Goal: Transaction & Acquisition: Book appointment/travel/reservation

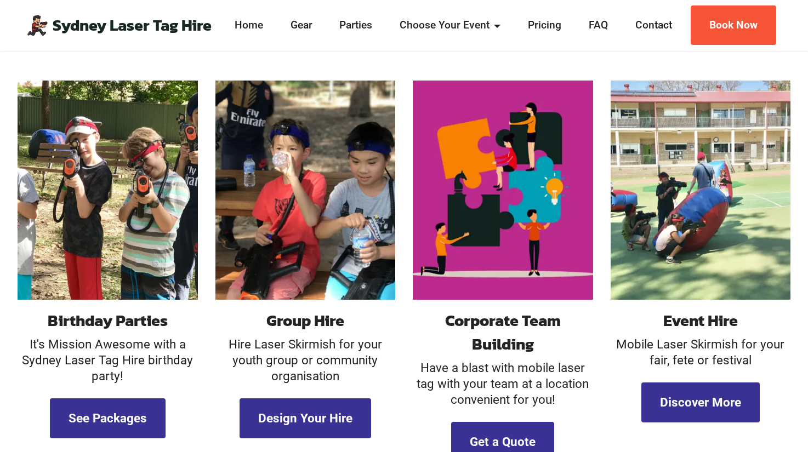
scroll to position [972, 0]
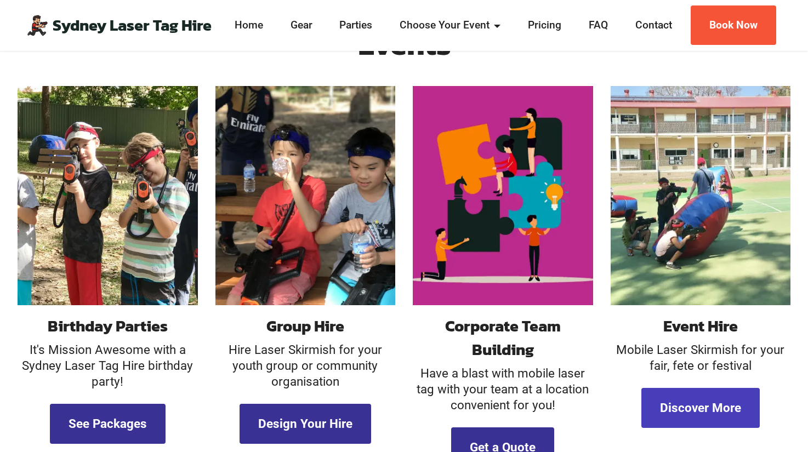
click at [700, 388] on link "Discover More" at bounding box center [700, 408] width 118 height 40
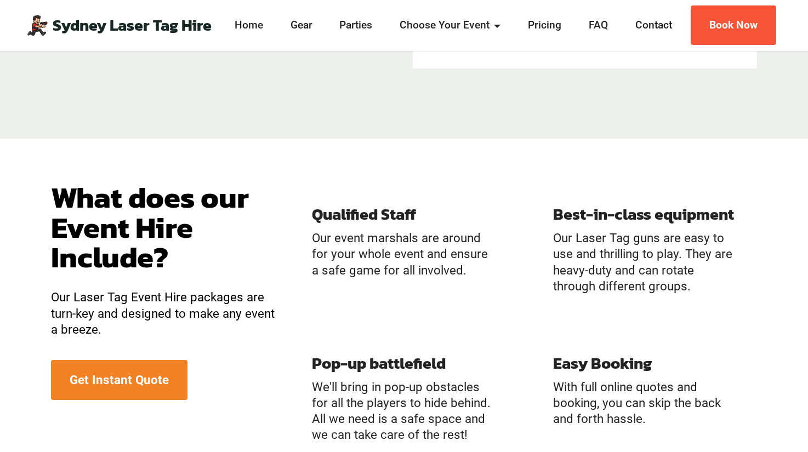
scroll to position [923, 0]
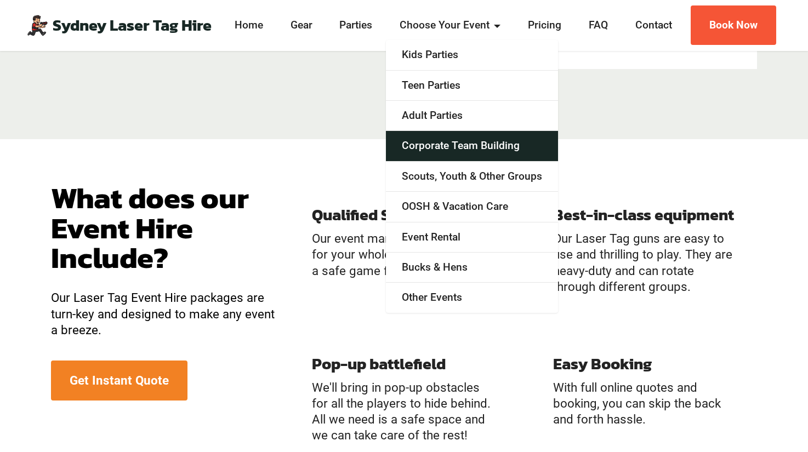
click at [437, 145] on link "Corporate Team Building" at bounding box center [472, 146] width 172 height 30
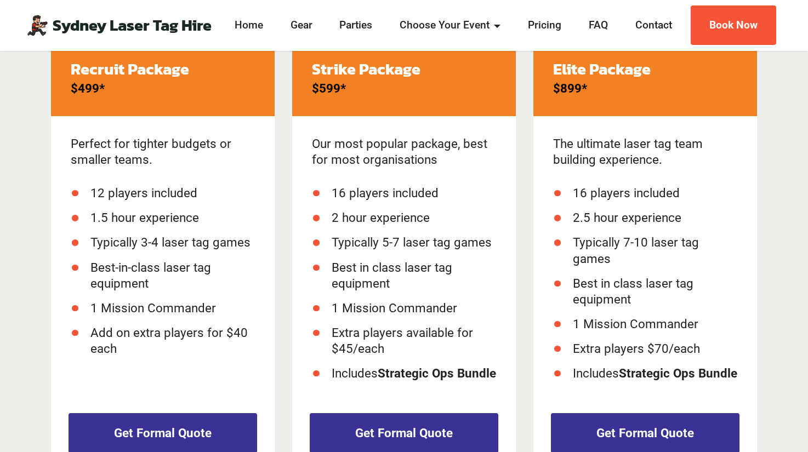
scroll to position [509, 0]
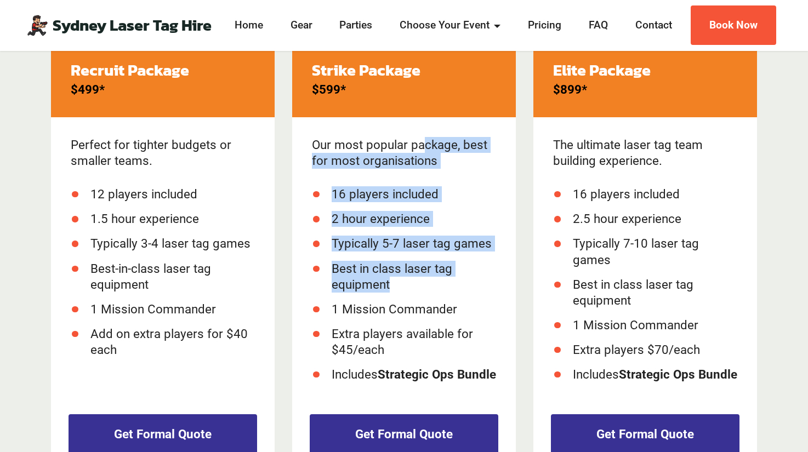
drag, startPoint x: 337, startPoint y: 142, endPoint x: 475, endPoint y: 277, distance: 193.0
click at [475, 277] on div "Our most popular package, best for most organisations 16 players included 2 hou…" at bounding box center [404, 254] width 224 height 274
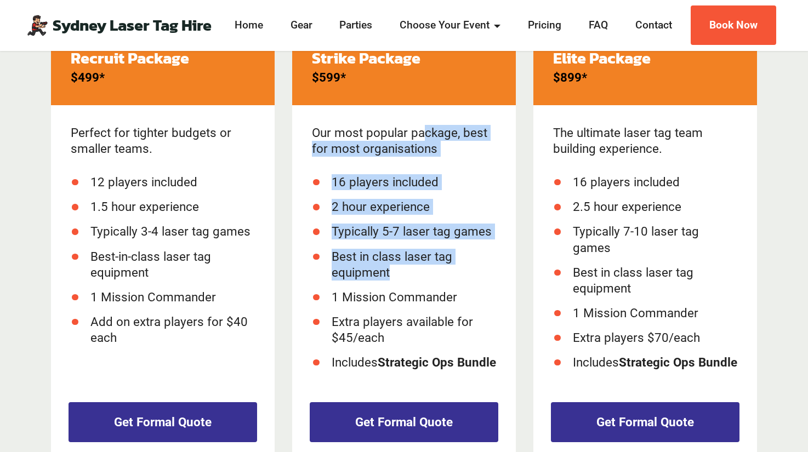
scroll to position [517, 0]
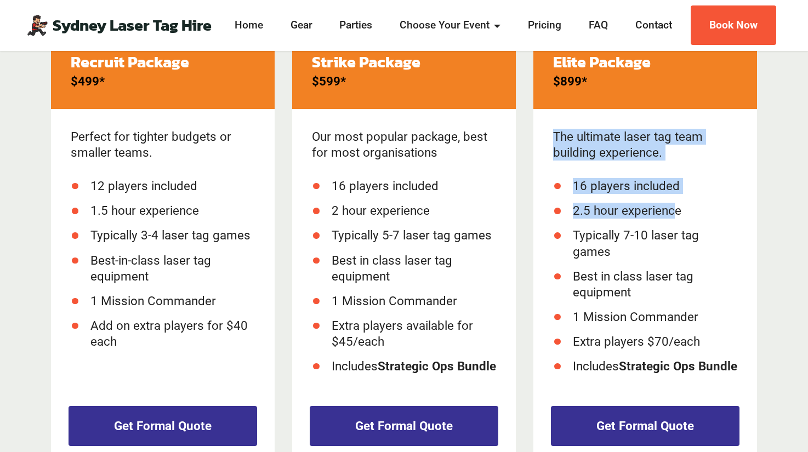
drag, startPoint x: 552, startPoint y: 133, endPoint x: 674, endPoint y: 208, distance: 143.5
click at [674, 208] on div "The ultimate laser tag team building experience. 16 players included 2.5 hour e…" at bounding box center [645, 246] width 224 height 274
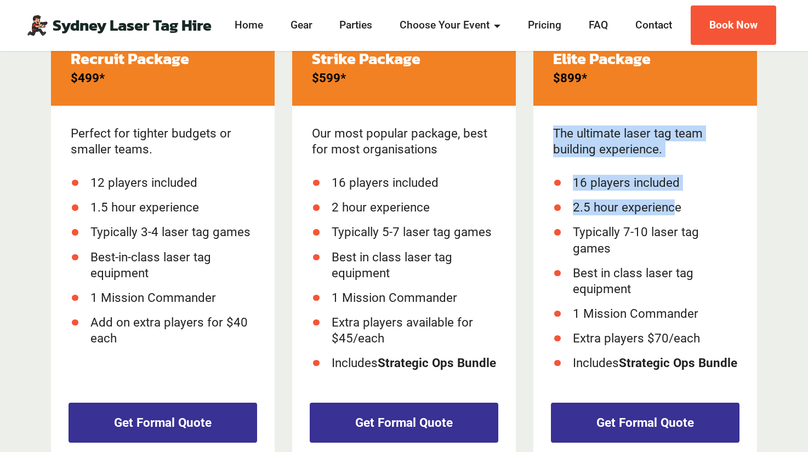
scroll to position [519, 0]
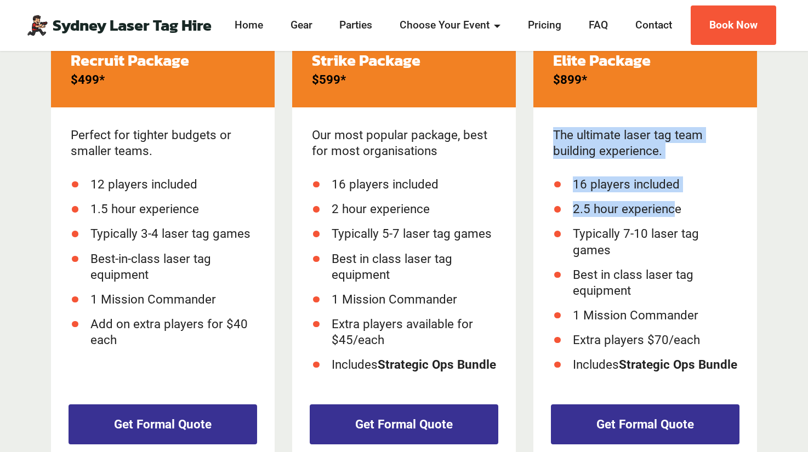
click at [607, 210] on span "2.5 hour experience" at bounding box center [627, 209] width 109 height 14
click at [622, 193] on ul "16 players included 2.5 hour experience Typically 7-10 laser tag games Best in …" at bounding box center [645, 275] width 184 height 196
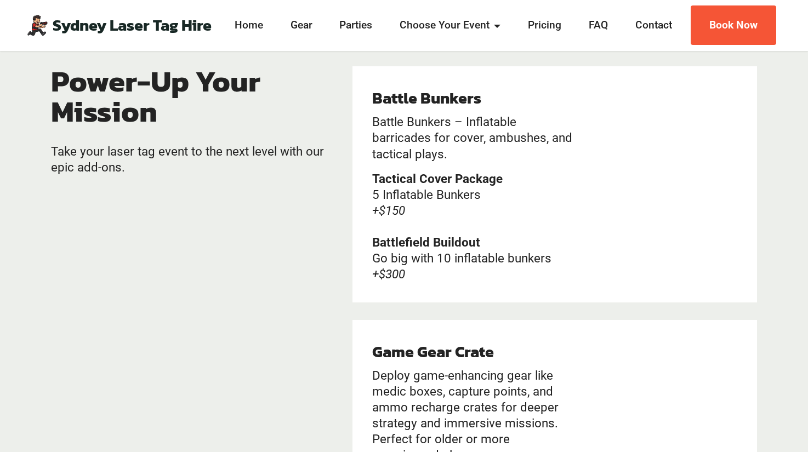
scroll to position [1137, 0]
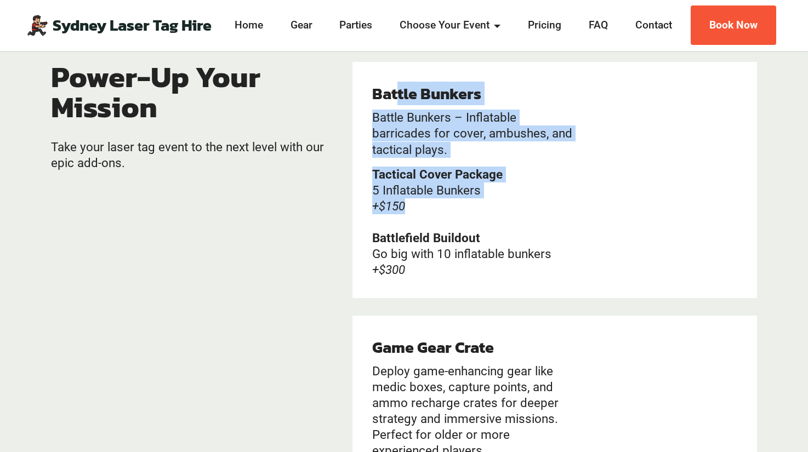
drag, startPoint x: 399, startPoint y: 120, endPoint x: 476, endPoint y: 224, distance: 129.7
click at [476, 224] on div "Battle Bunkers Battle Bunkers – Inflatable barricades for cover, ambushes, and …" at bounding box center [475, 180] width 206 height 196
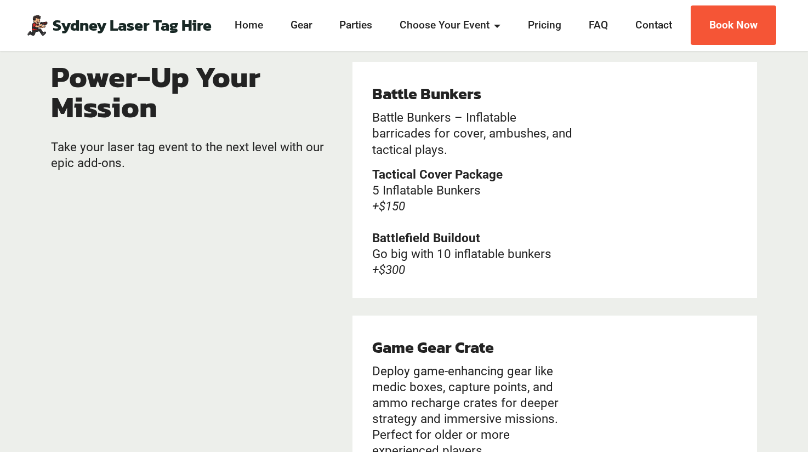
click at [536, 237] on p "Tactical Cover Package 5 Inflatable Bunkers +$150 Battlefield Buildout Go big w…" at bounding box center [475, 223] width 206 height 112
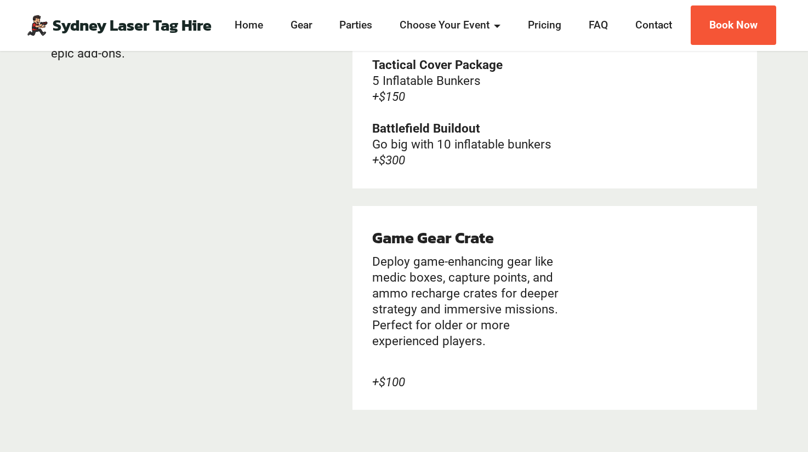
scroll to position [1252, 0]
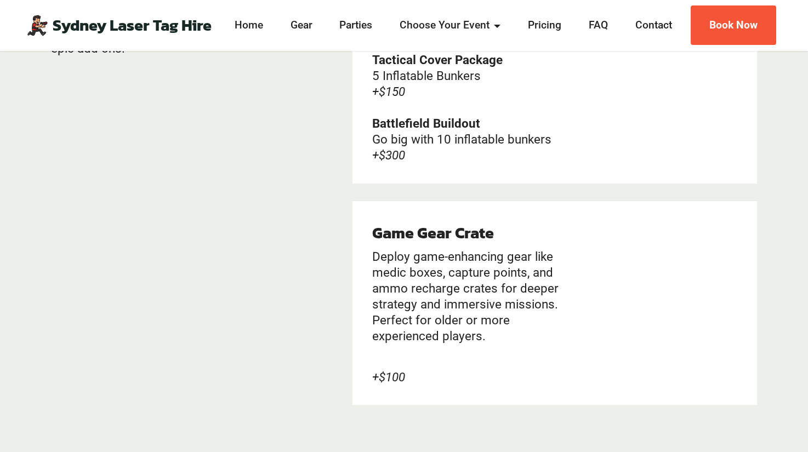
click at [422, 281] on h4 "Deploy game-enhancing gear like medic boxes, capture points, and ammo recharge …" at bounding box center [475, 305] width 206 height 112
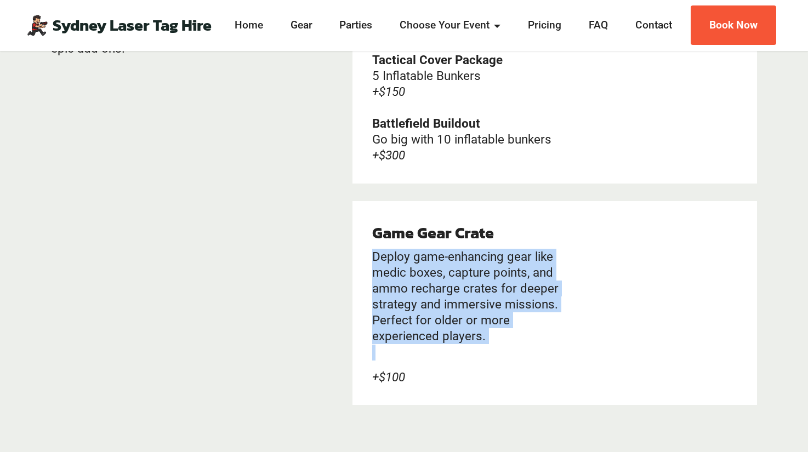
click at [422, 281] on h4 "Deploy game-enhancing gear like medic boxes, capture points, and ammo recharge …" at bounding box center [475, 305] width 206 height 112
click at [473, 349] on h4 "Deploy game-enhancing gear like medic boxes, capture points, and ammo recharge …" at bounding box center [475, 305] width 206 height 112
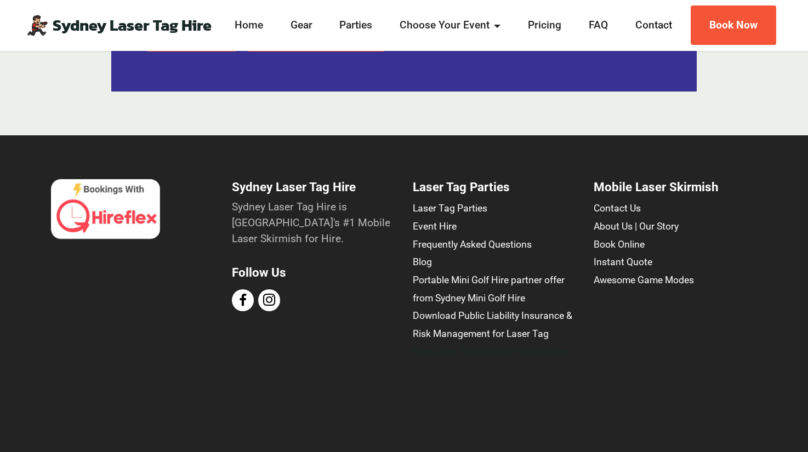
scroll to position [3417, 0]
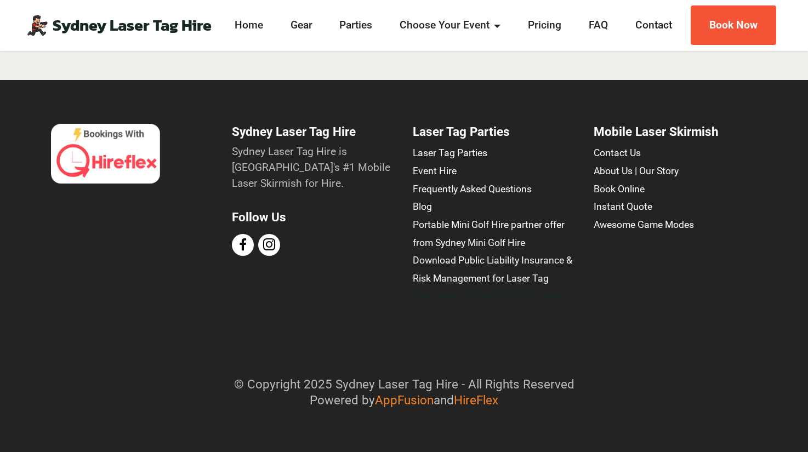
click at [735, 107] on section "Sydney Laser Tag Hire Sydney Laser Tag Hire is Sydney's #1 Mobile Laser Skirmis…" at bounding box center [404, 266] width 808 height 372
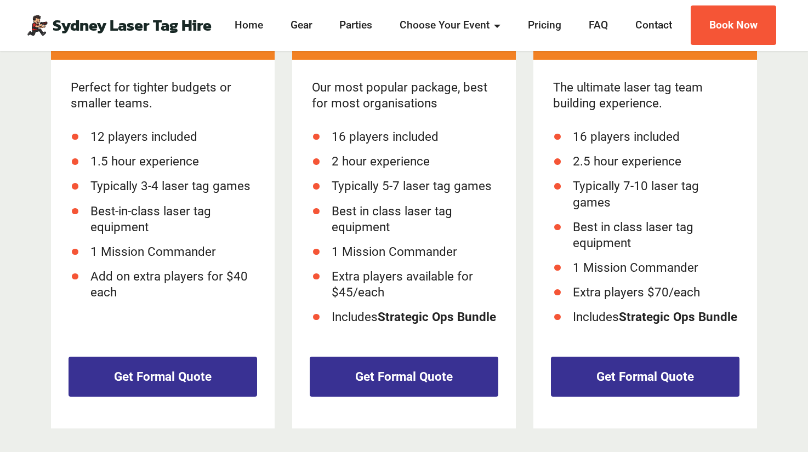
scroll to position [574, 0]
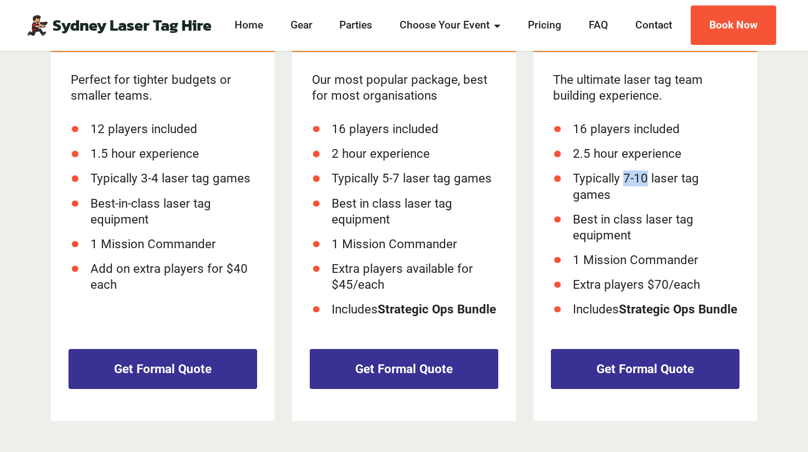
drag, startPoint x: 624, startPoint y: 179, endPoint x: 646, endPoint y: 181, distance: 22.0
click at [646, 181] on li "Typically 7-10 laser tag games" at bounding box center [655, 186] width 164 height 32
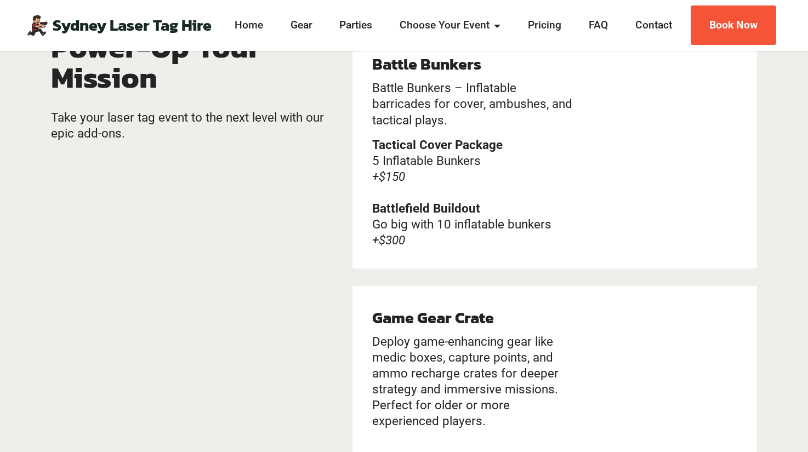
scroll to position [1176, 0]
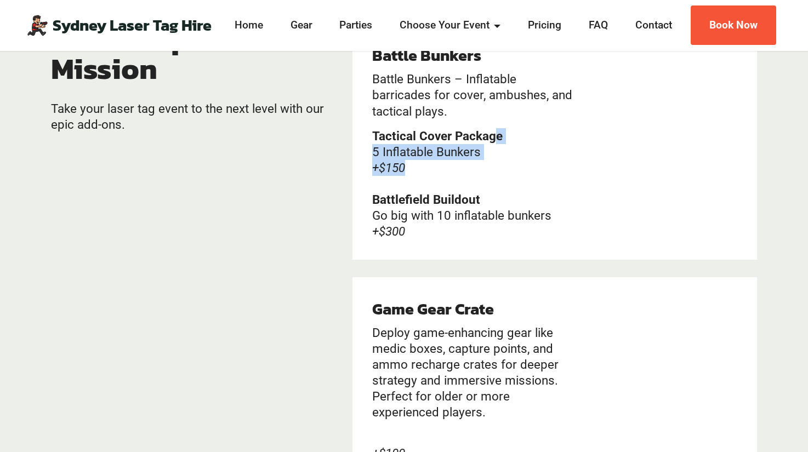
drag, startPoint x: 410, startPoint y: 183, endPoint x: 357, endPoint y: 136, distance: 69.9
click at [357, 136] on div "Battle Bunkers Battle Bunkers – Inflatable barricades for cover, ambushes, and …" at bounding box center [554, 142] width 405 height 236
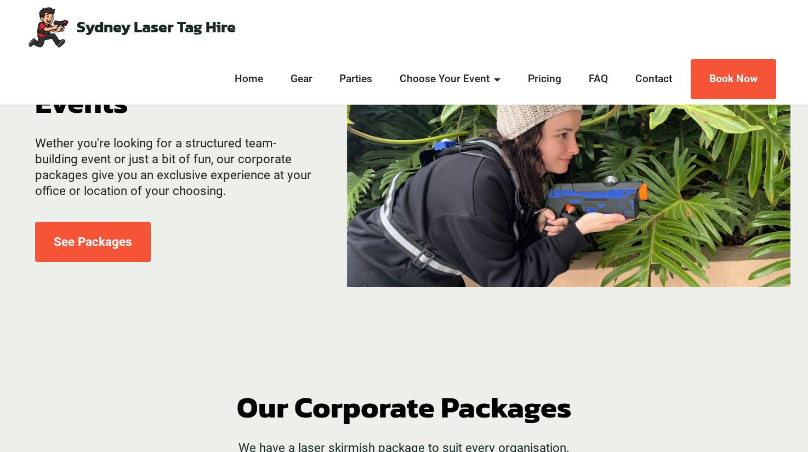
scroll to position [0, 0]
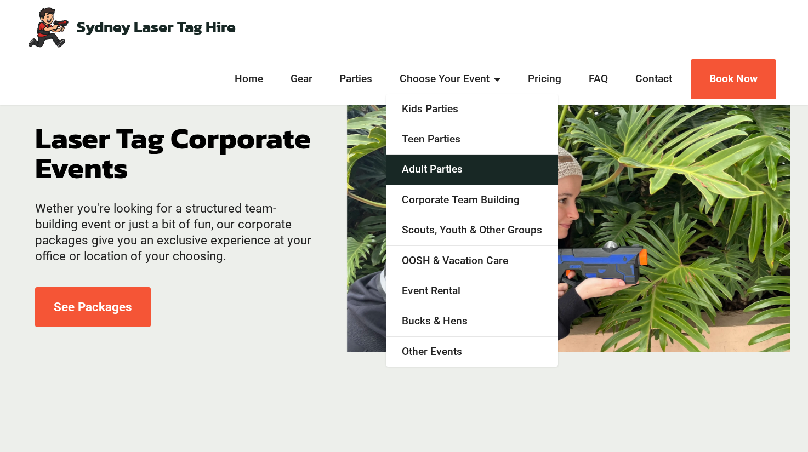
click at [498, 166] on link "Adult Parties" at bounding box center [472, 170] width 172 height 30
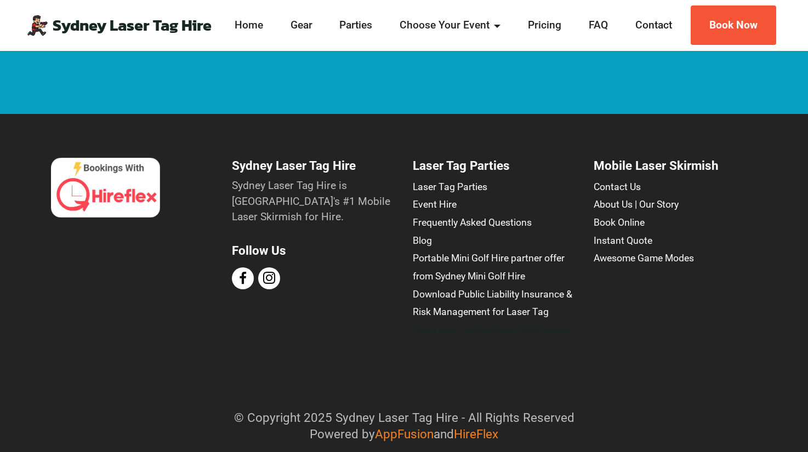
scroll to position [2172, 0]
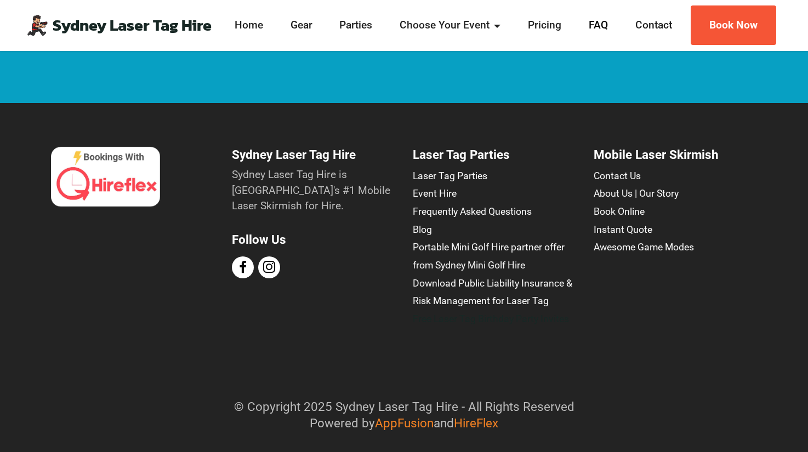
click at [593, 32] on link "FAQ" at bounding box center [598, 26] width 26 height 16
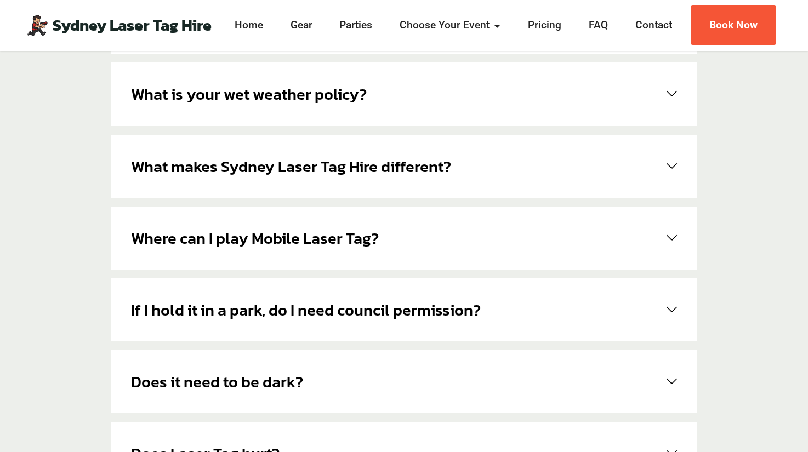
scroll to position [232, 0]
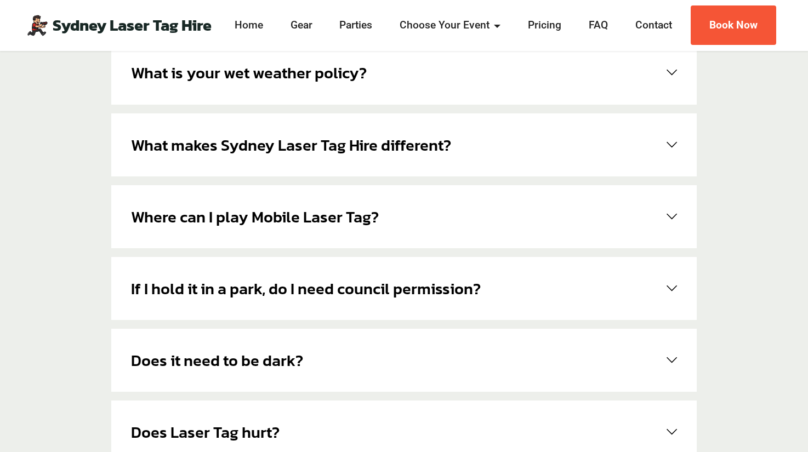
click at [665, 213] on span at bounding box center [669, 217] width 15 height 10
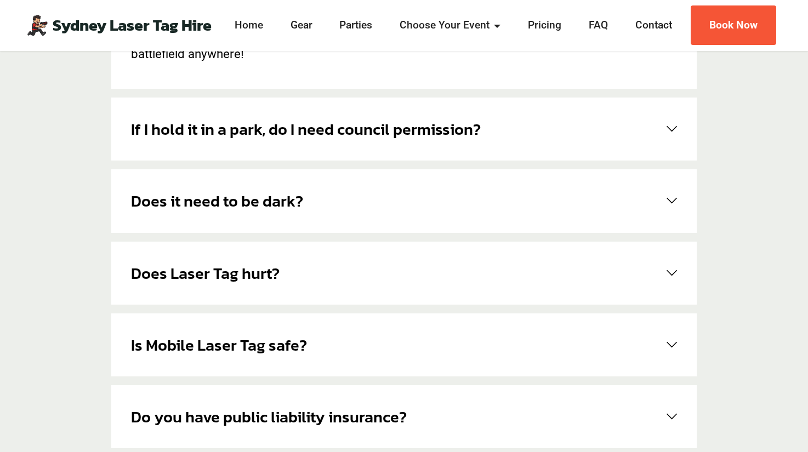
scroll to position [458, 0]
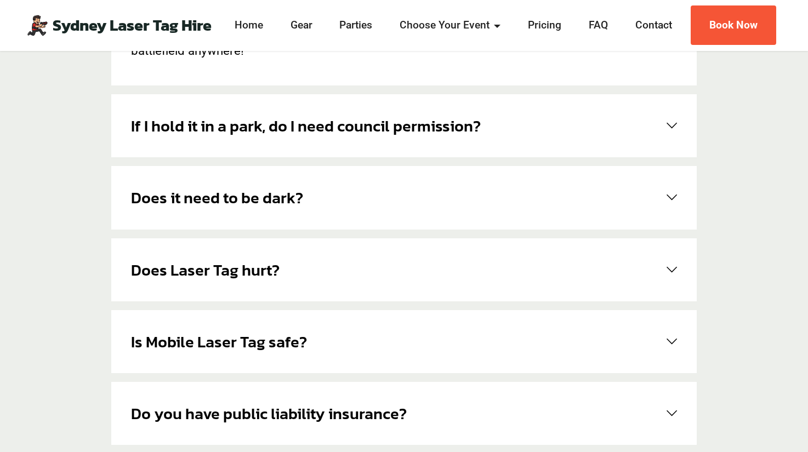
click at [670, 197] on span at bounding box center [669, 197] width 15 height 10
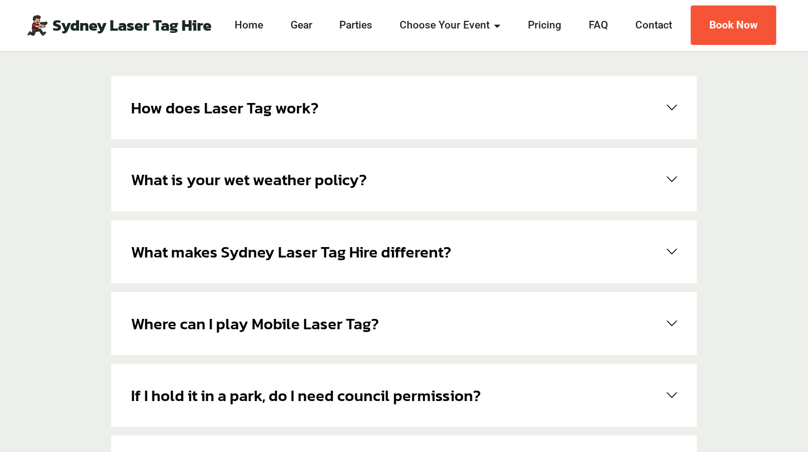
scroll to position [0, 0]
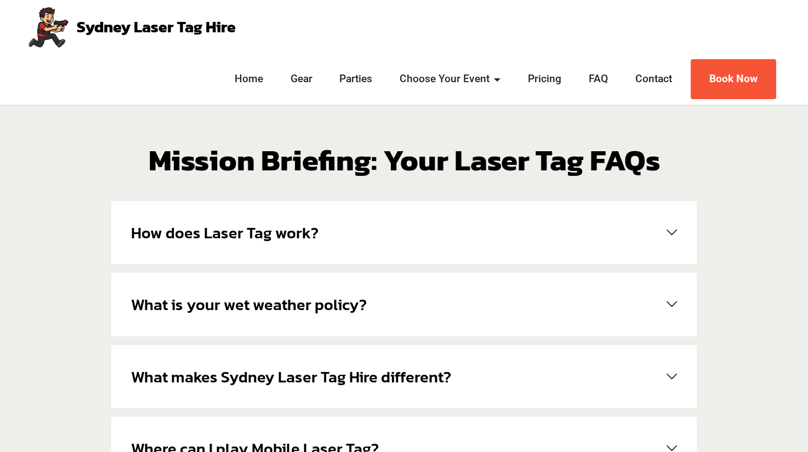
click at [184, 31] on link "Sydney Laser Tag Hire" at bounding box center [156, 27] width 159 height 16
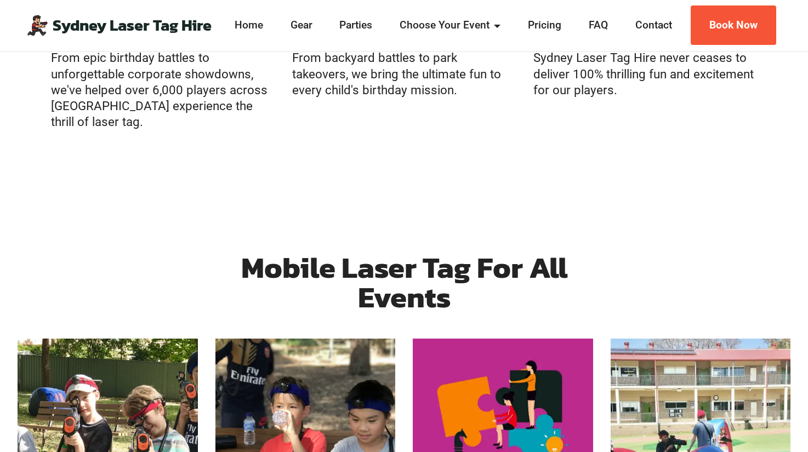
scroll to position [721, 0]
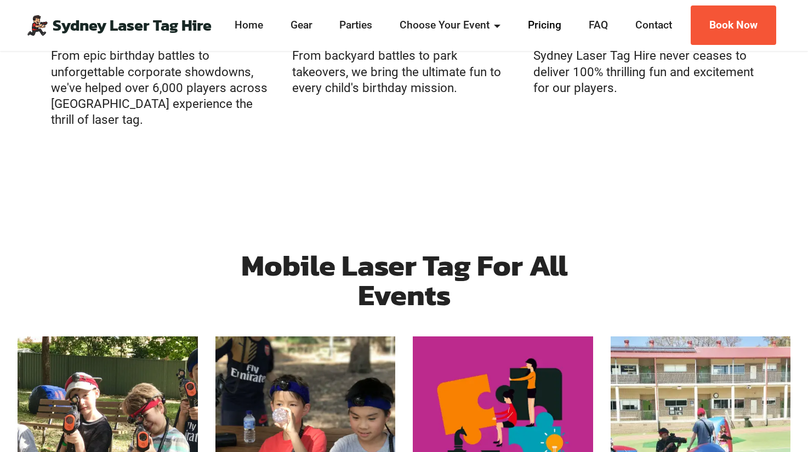
click at [532, 26] on link "Pricing" at bounding box center [545, 26] width 40 height 16
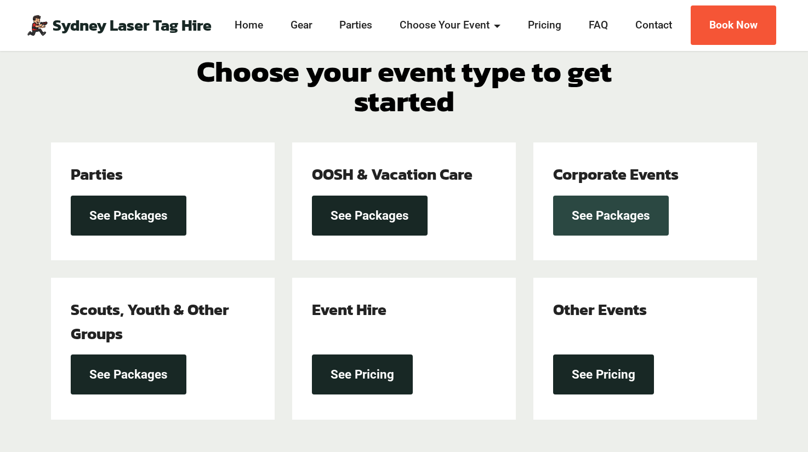
scroll to position [349, 0]
click at [606, 225] on link "See Packages" at bounding box center [611, 216] width 116 height 40
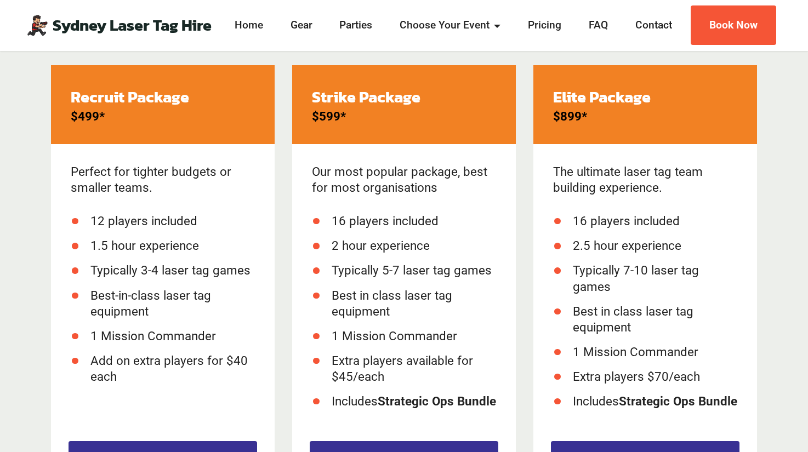
scroll to position [481, 0]
